Goal: Task Accomplishment & Management: Manage account settings

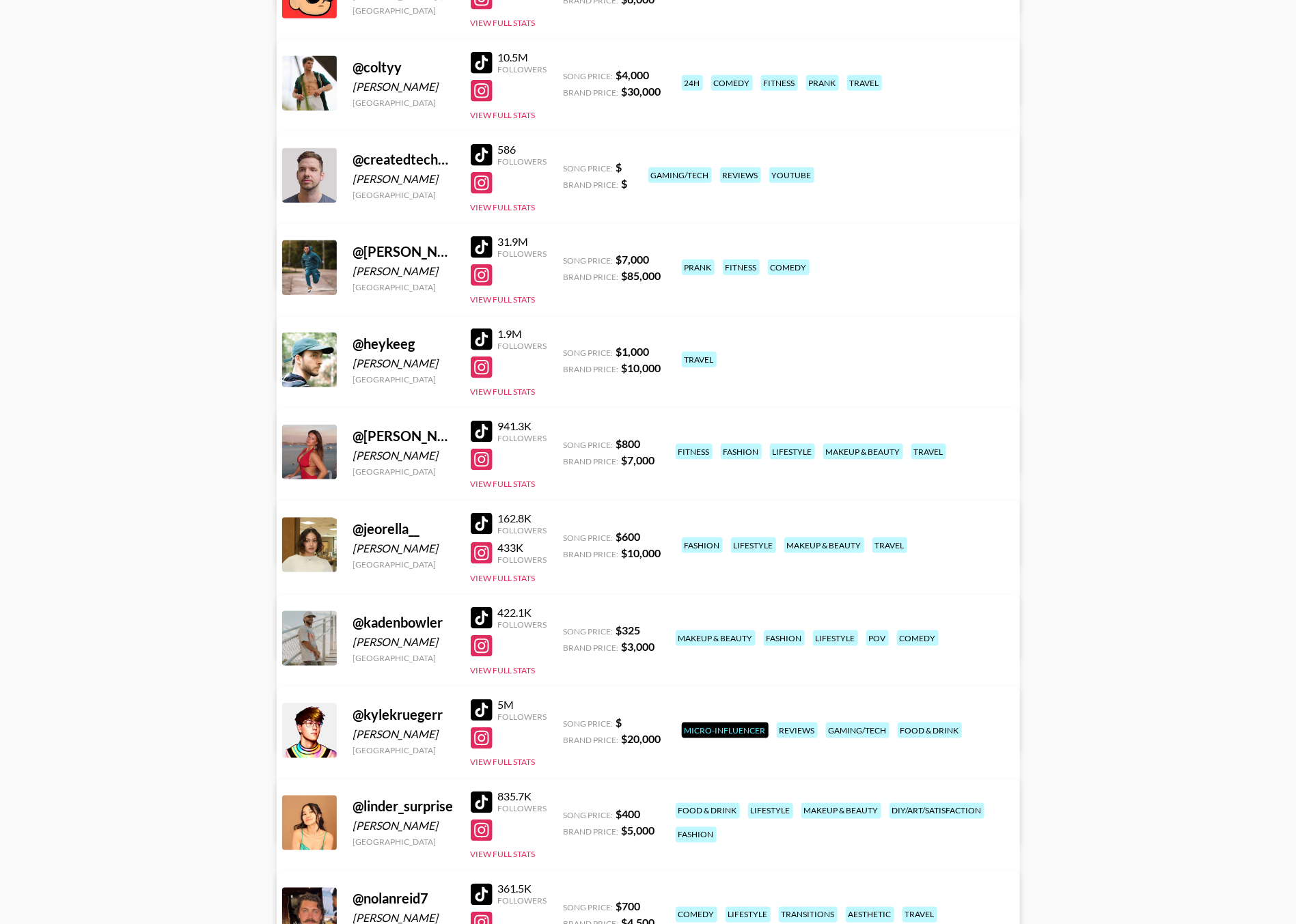
scroll to position [569, 0]
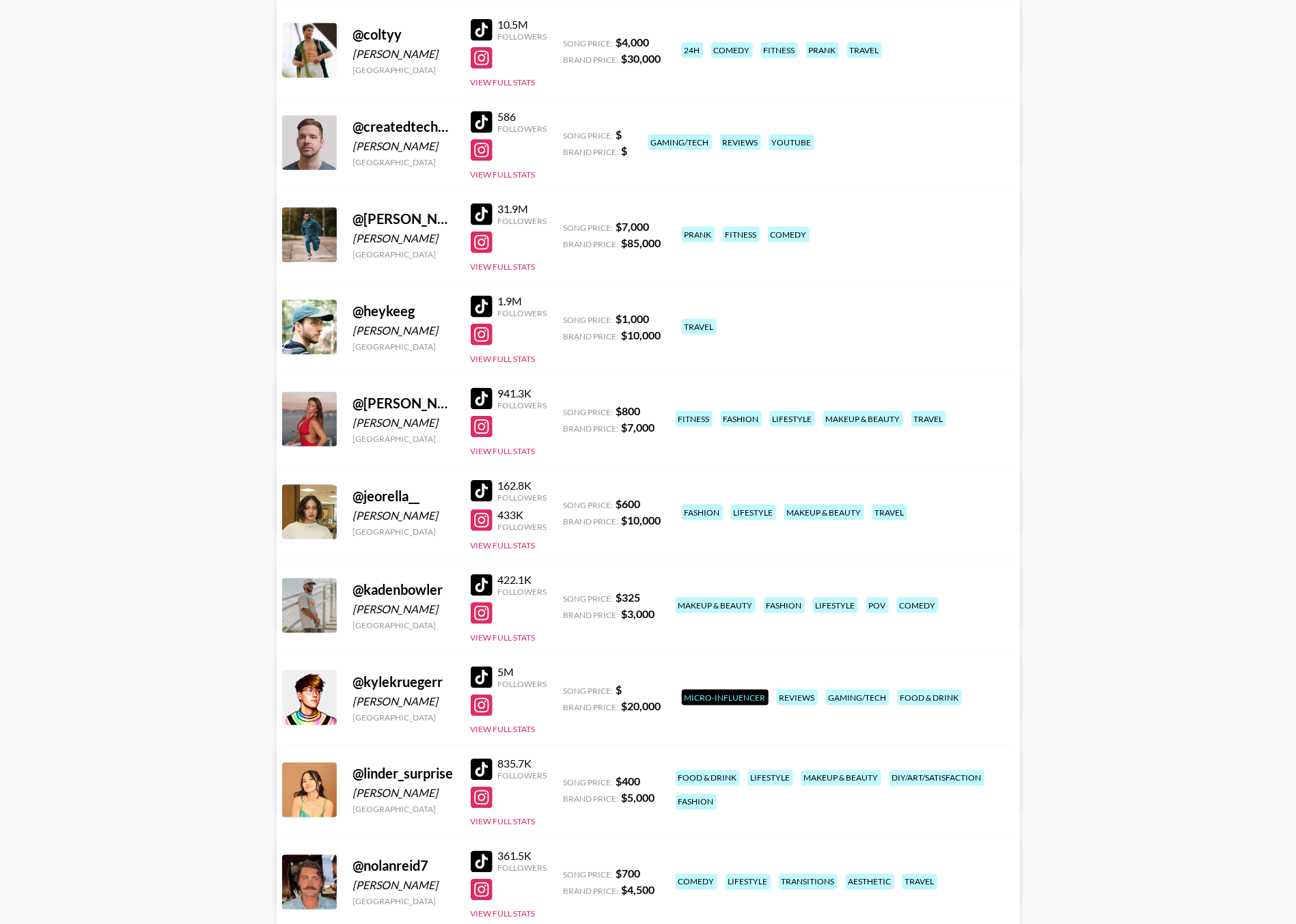
click at [568, 502] on link "View/Edit Details" at bounding box center [434, 509] width 266 height 14
click at [252, 325] on main "Brent Cardy 's Roster: Show Hidden/Deleted Creators @ __themitchells United Sta…" at bounding box center [648, 317] width 1296 height 1664
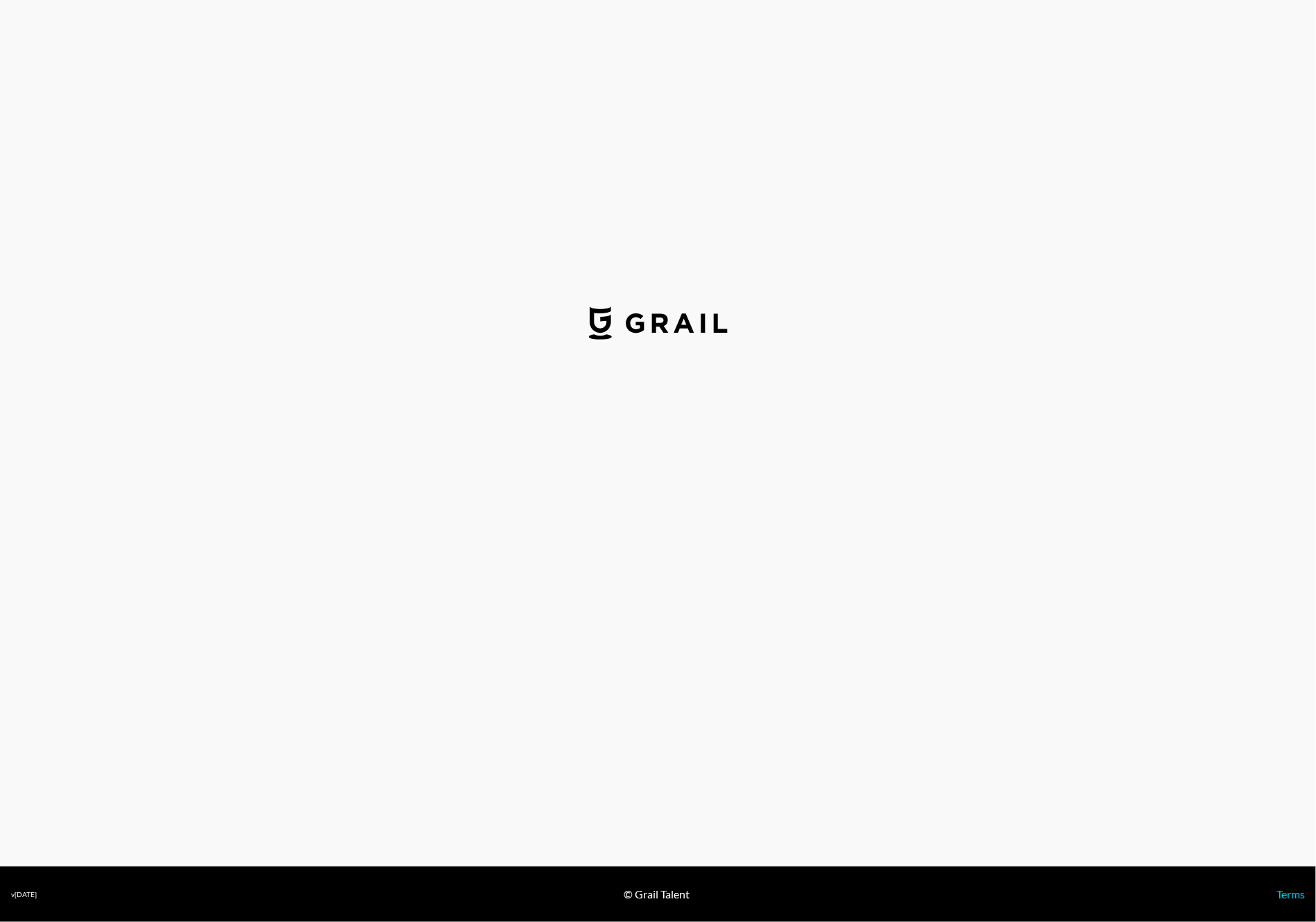
select select "USD"
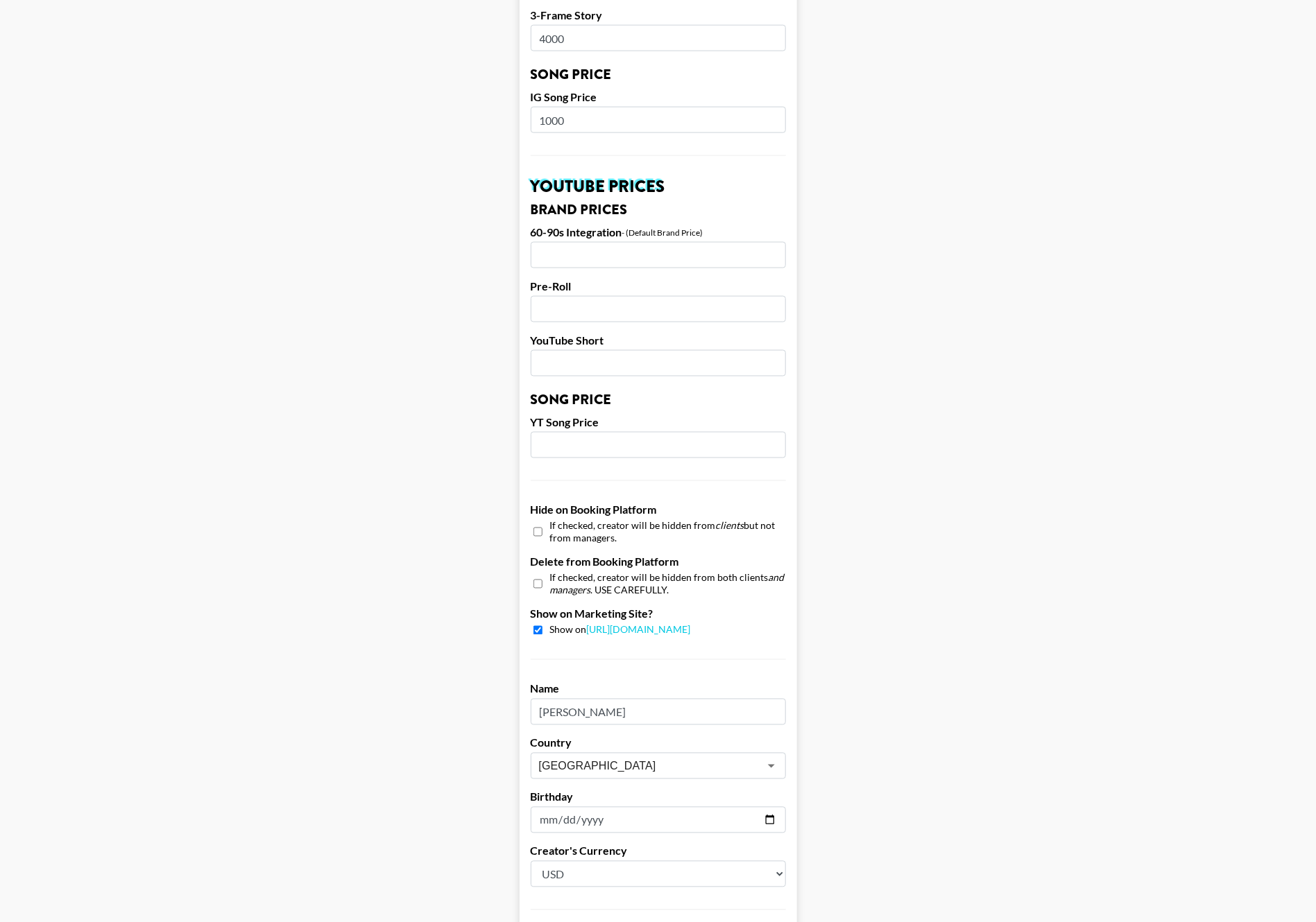
scroll to position [864, 0]
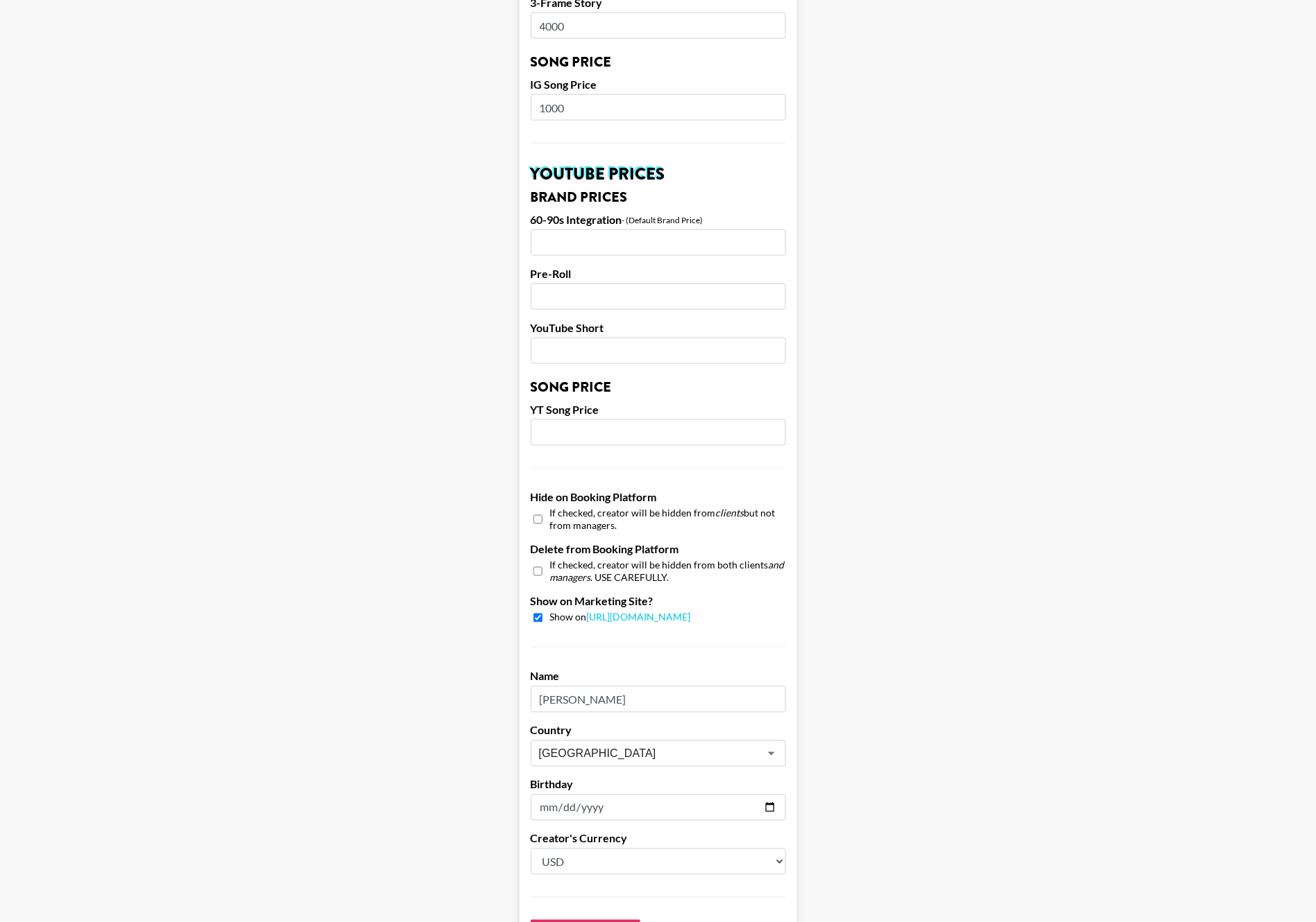
click at [542, 613] on input "checkbox" at bounding box center [538, 617] width 9 height 9
checkbox input "false"
click at [542, 509] on input "checkbox" at bounding box center [538, 519] width 9 height 20
checkbox input "true"
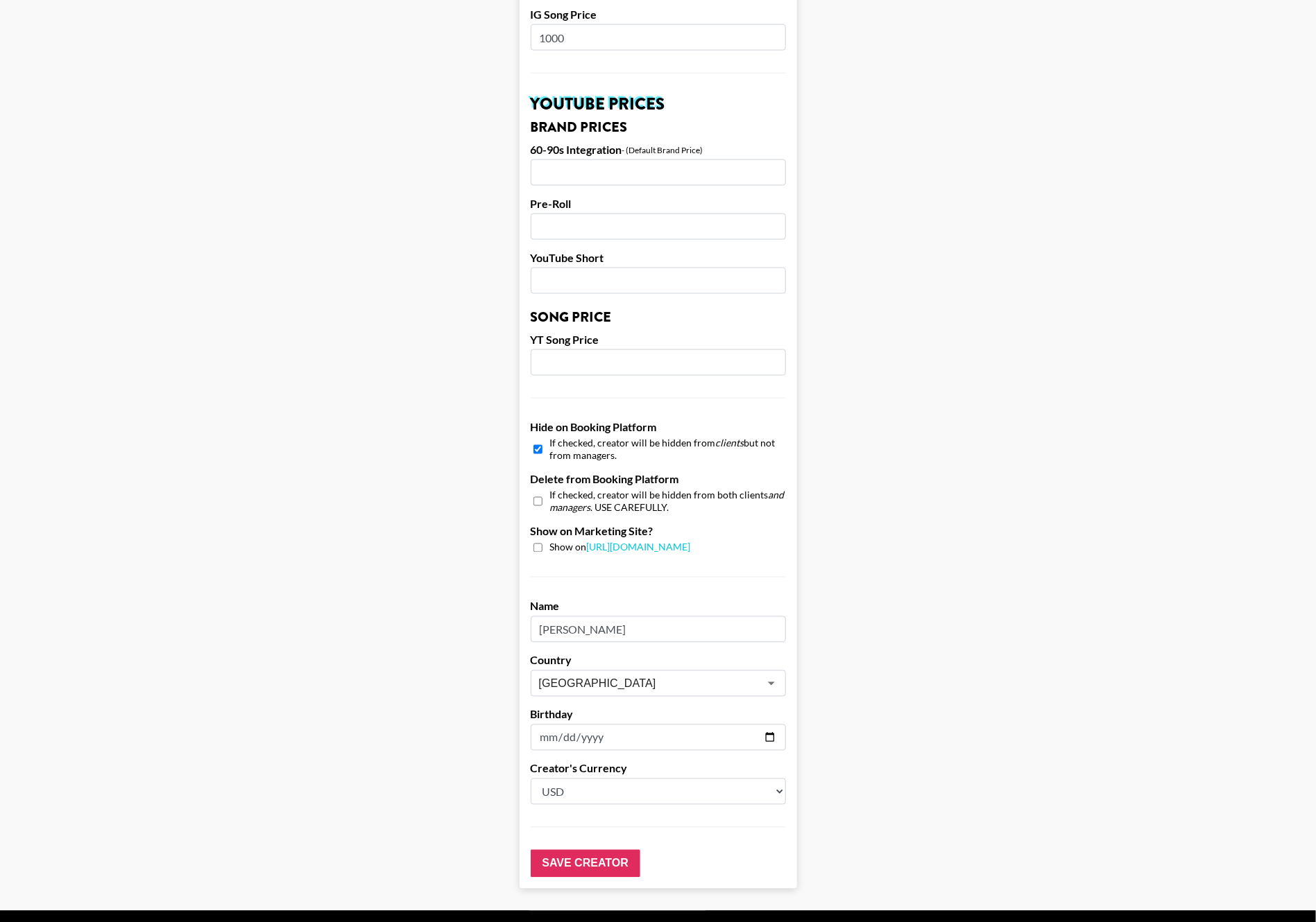
scroll to position [960, 0]
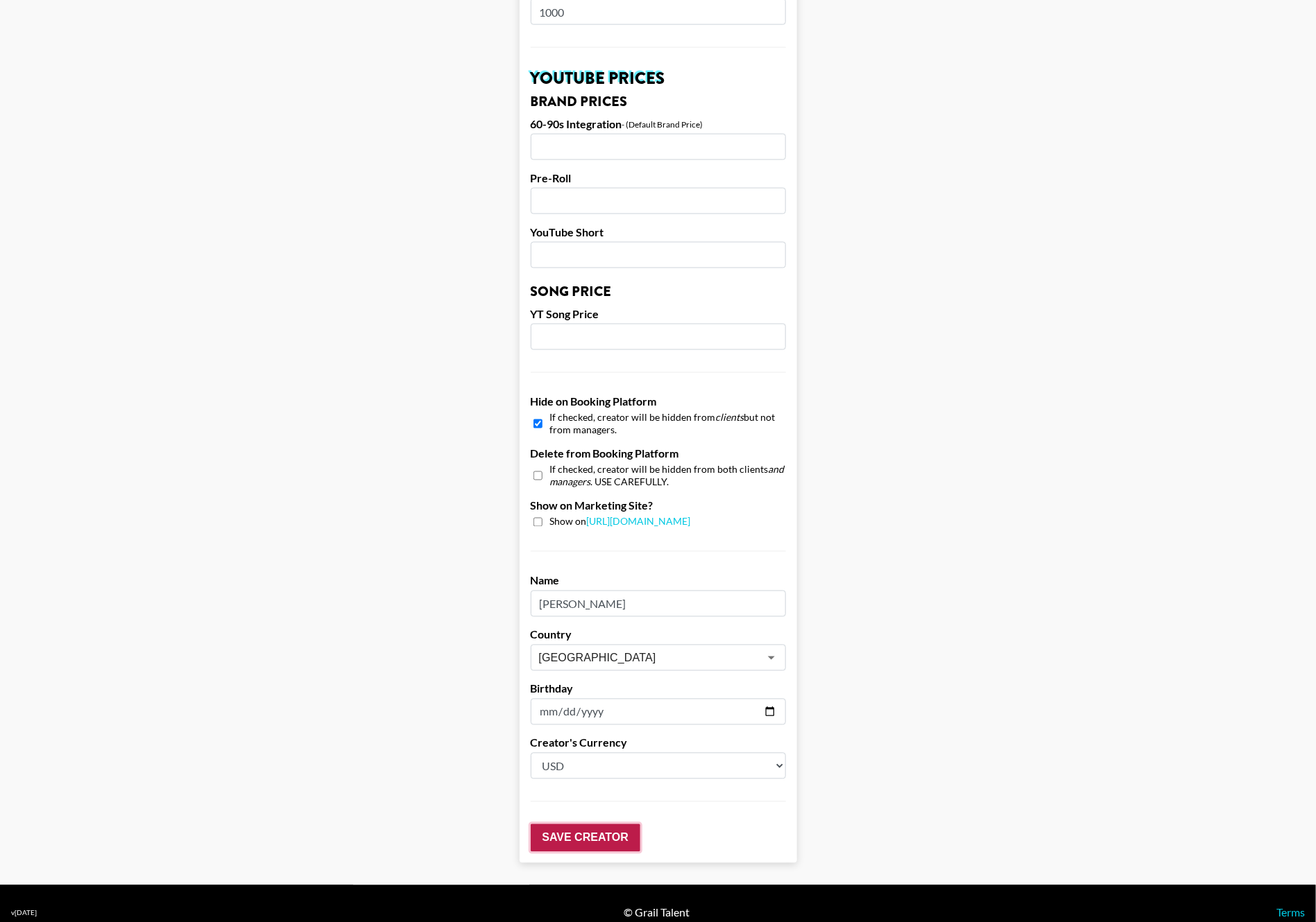
click at [618, 825] on input "Save Creator" at bounding box center [585, 838] width 110 height 28
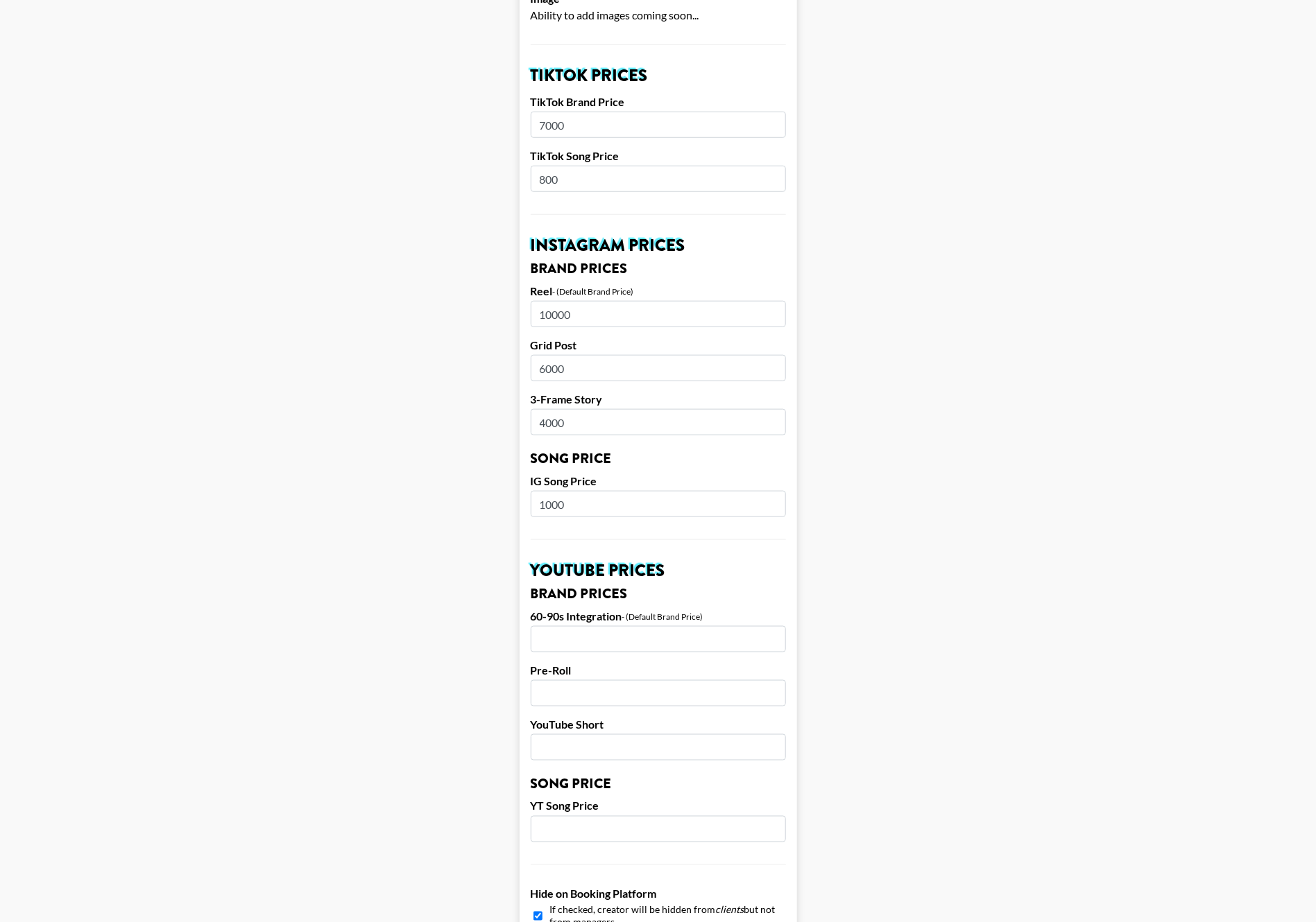
scroll to position [0, 0]
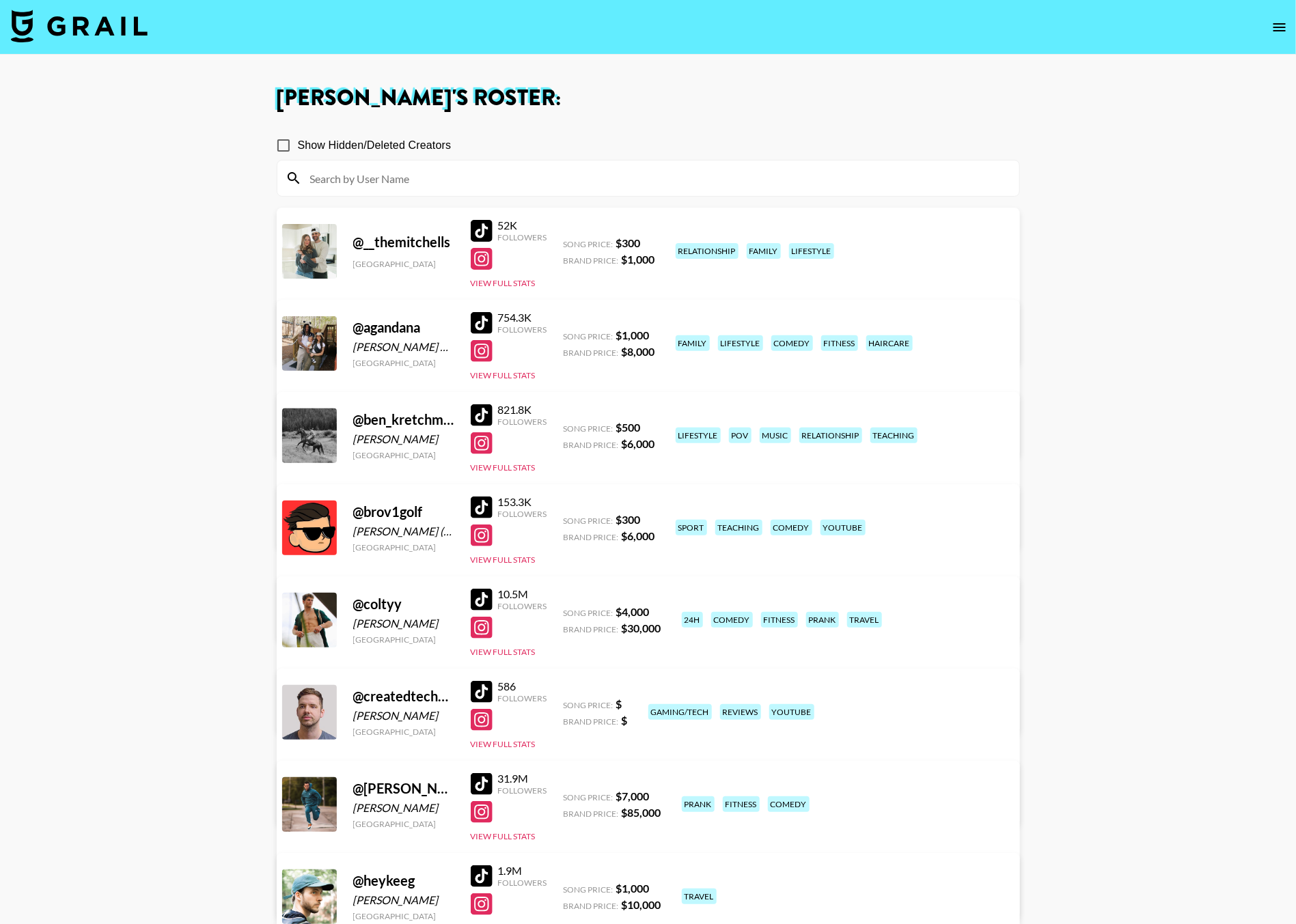
click at [278, 145] on input "Show Hidden/Deleted Creators" at bounding box center [284, 145] width 29 height 29
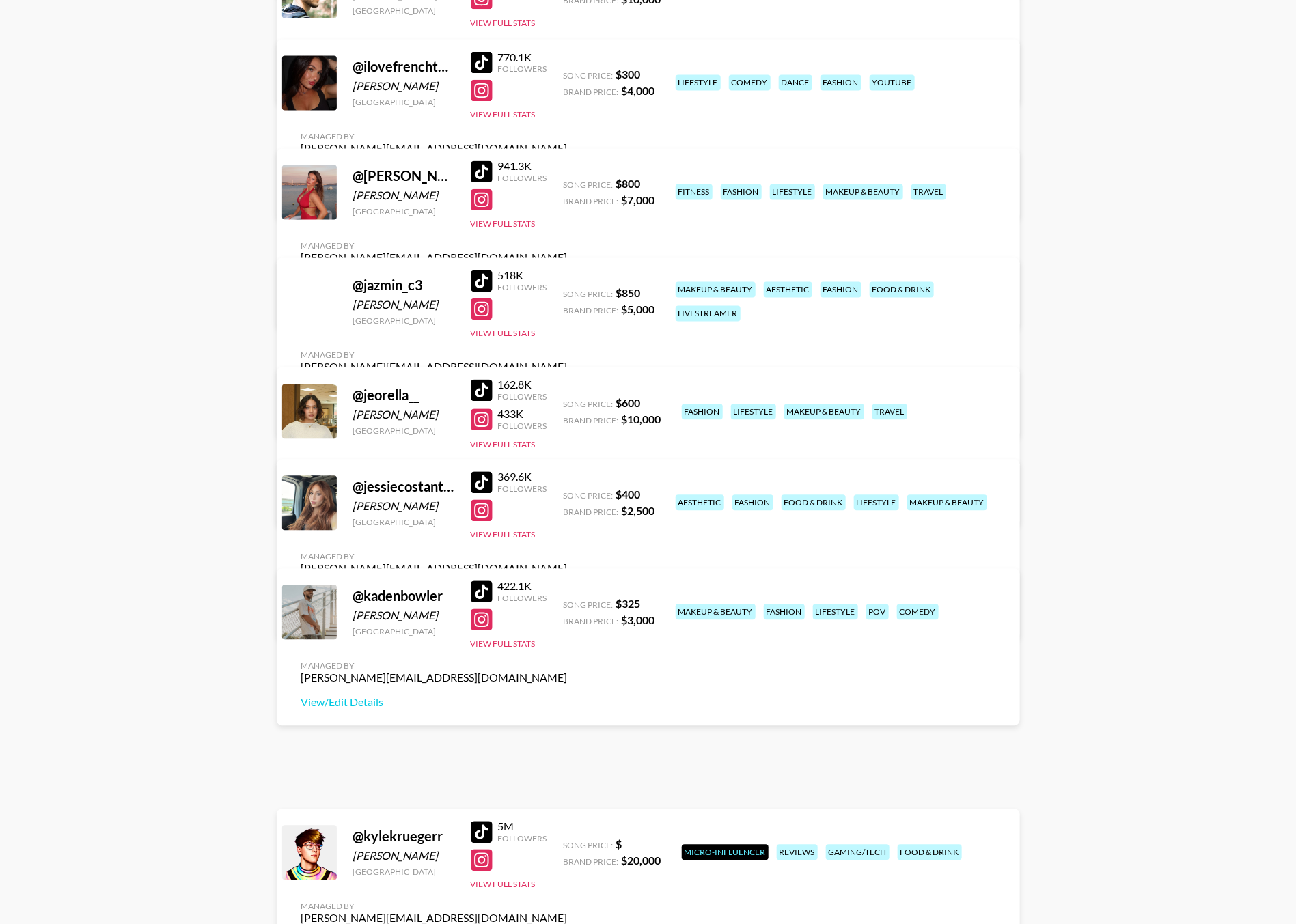
scroll to position [1238, 0]
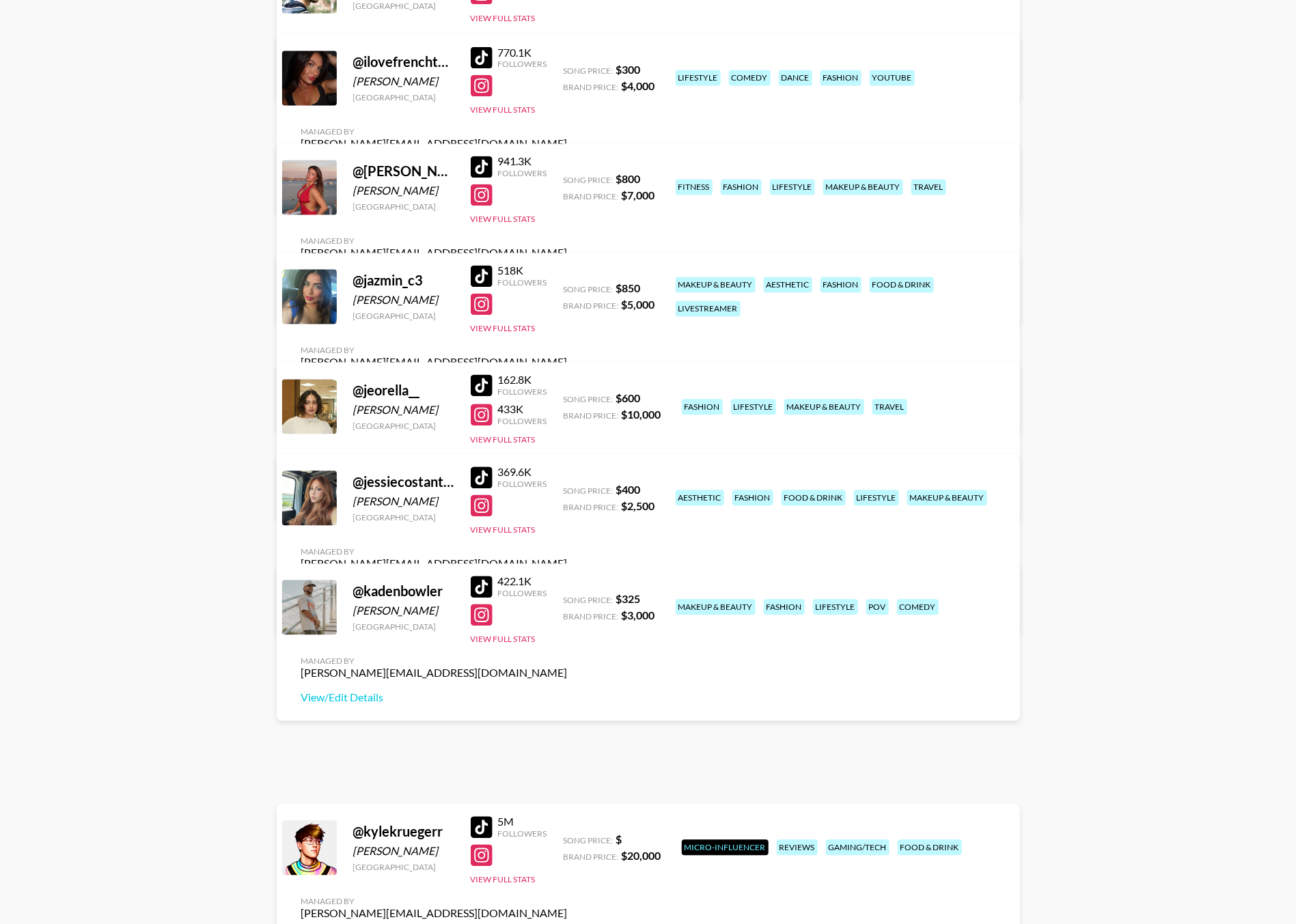
click at [568, 380] on div "Deleted from Platform" at bounding box center [434, 386] width 266 height 12
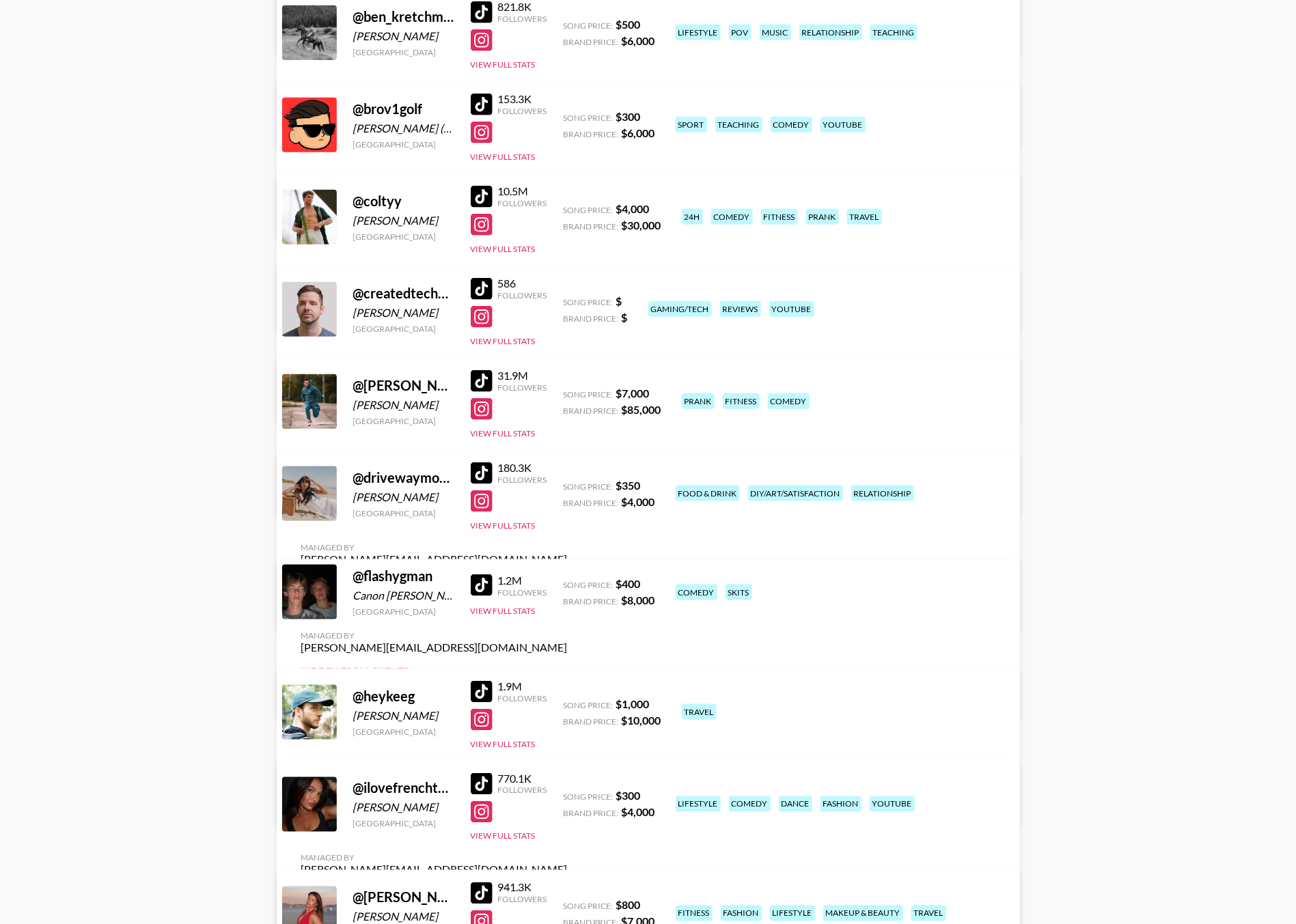
scroll to position [0, 0]
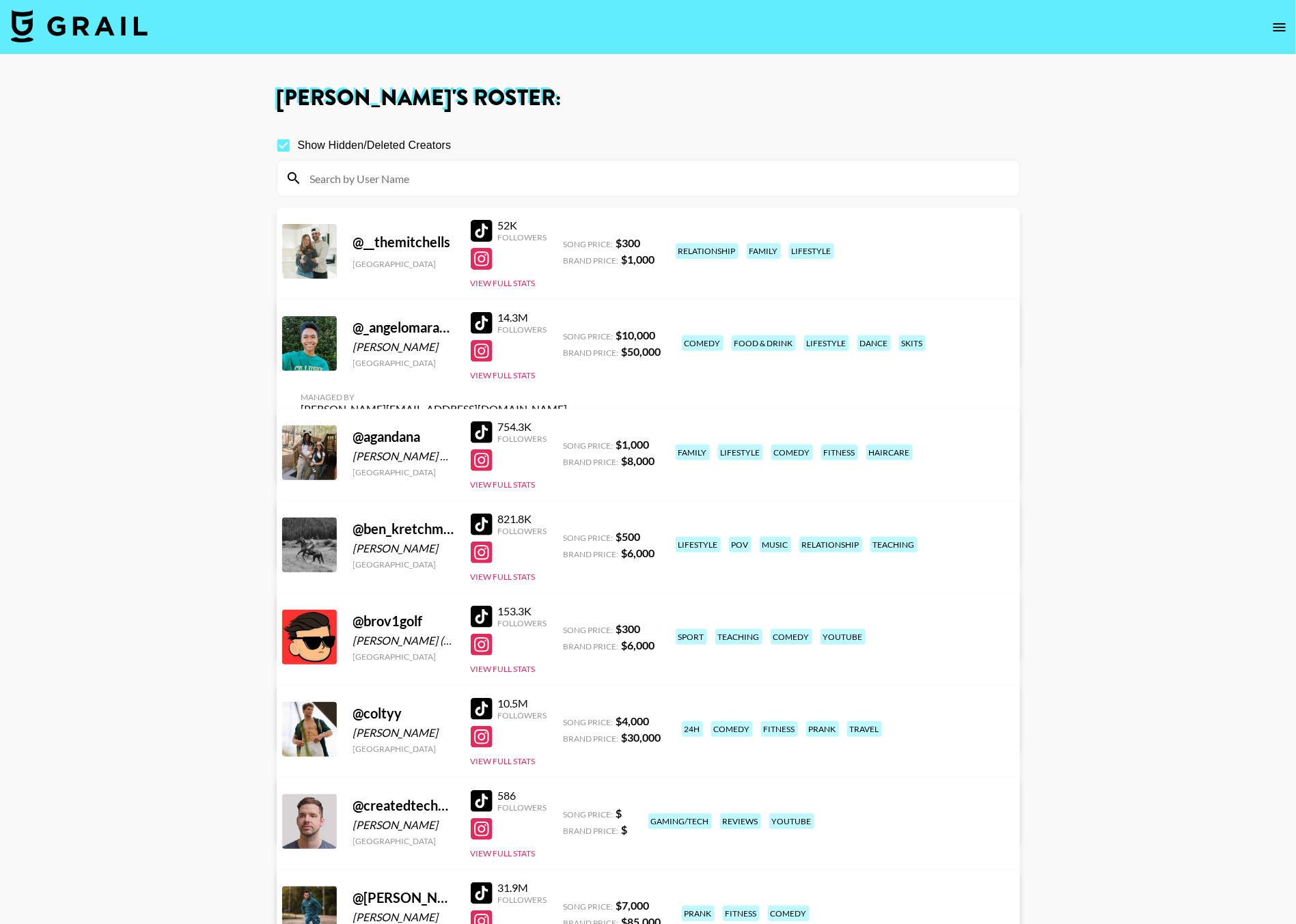
click at [284, 144] on input "Show Hidden/Deleted Creators" at bounding box center [284, 145] width 29 height 29
checkbox input "false"
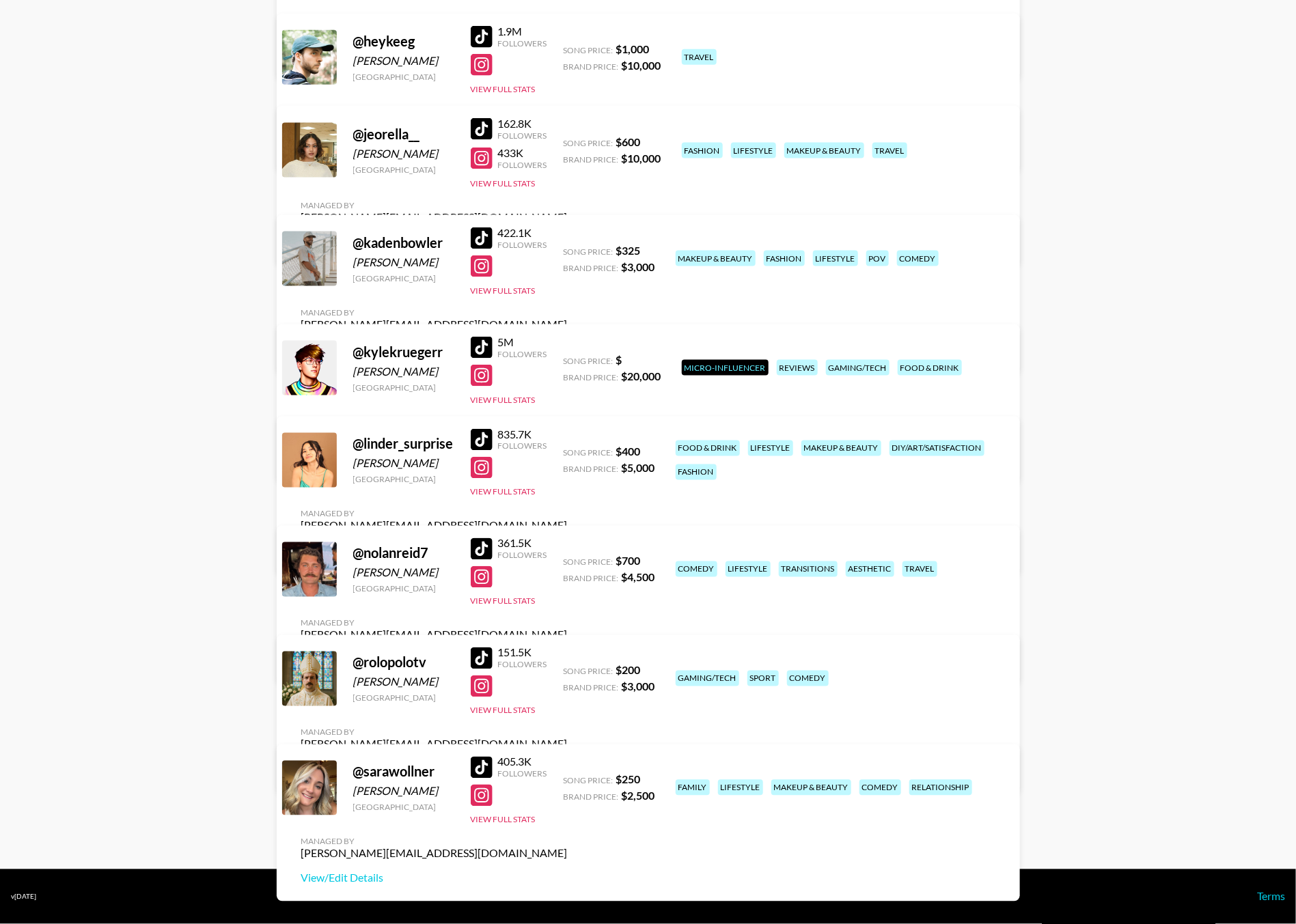
scroll to position [857, 0]
